Goal: Information Seeking & Learning: Learn about a topic

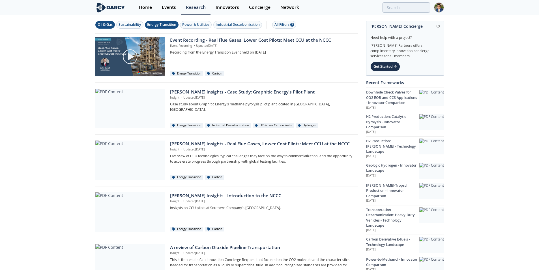
click at [106, 26] on div "Oil & Gas" at bounding box center [105, 24] width 15 height 5
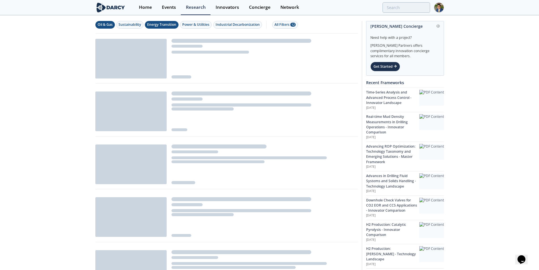
click at [162, 22] on button "Energy Transition" at bounding box center [162, 25] width 34 height 8
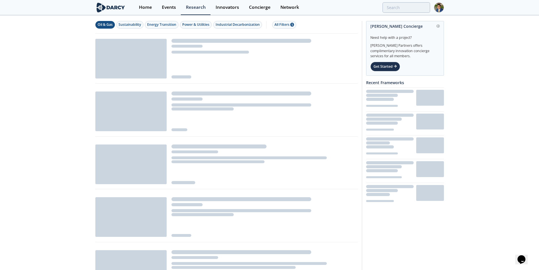
click at [444, 3] on div at bounding box center [439, 8] width 10 height 10
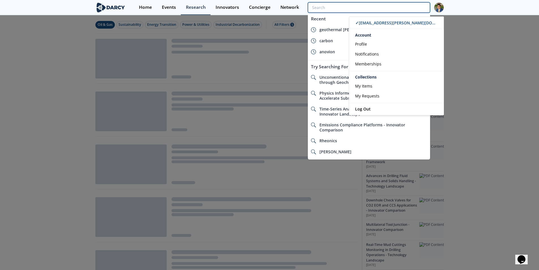
click at [416, 7] on input "search" at bounding box center [369, 7] width 122 height 10
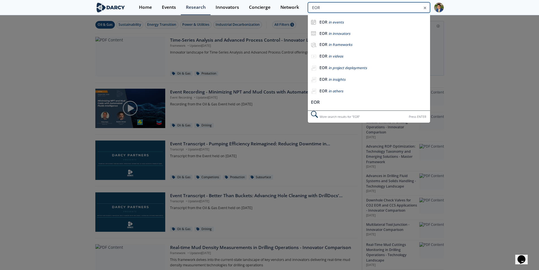
type input "EOR"
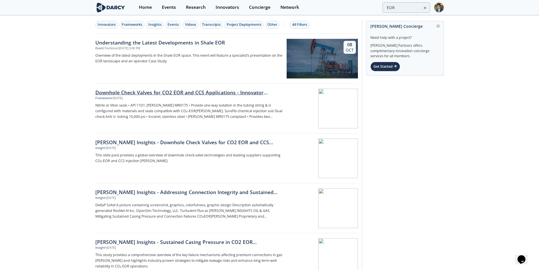
drag, startPoint x: 380, startPoint y: 231, endPoint x: 355, endPoint y: 117, distance: 117.5
click at [121, 53] on p "Overview of the latest deployments in the Shale EOR space. This event will feat…" at bounding box center [188, 58] width 187 height 11
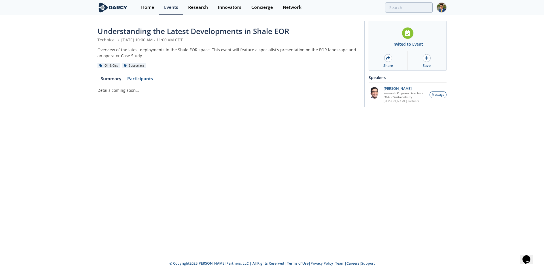
type input "EOR"
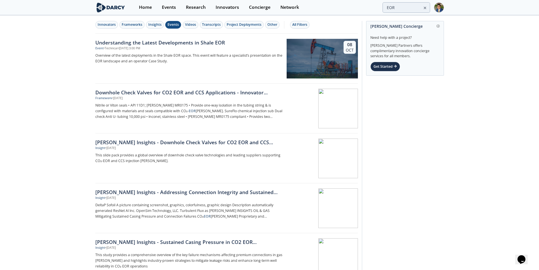
click at [170, 24] on div "Events" at bounding box center [173, 24] width 11 height 5
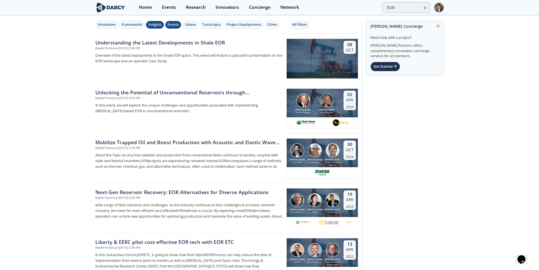
click at [152, 27] on button "Insights" at bounding box center [155, 25] width 18 height 8
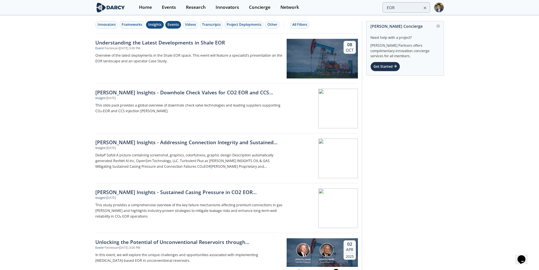
drag, startPoint x: 407, startPoint y: 161, endPoint x: 325, endPoint y: 3, distance: 177.8
